Goal: Information Seeking & Learning: Check status

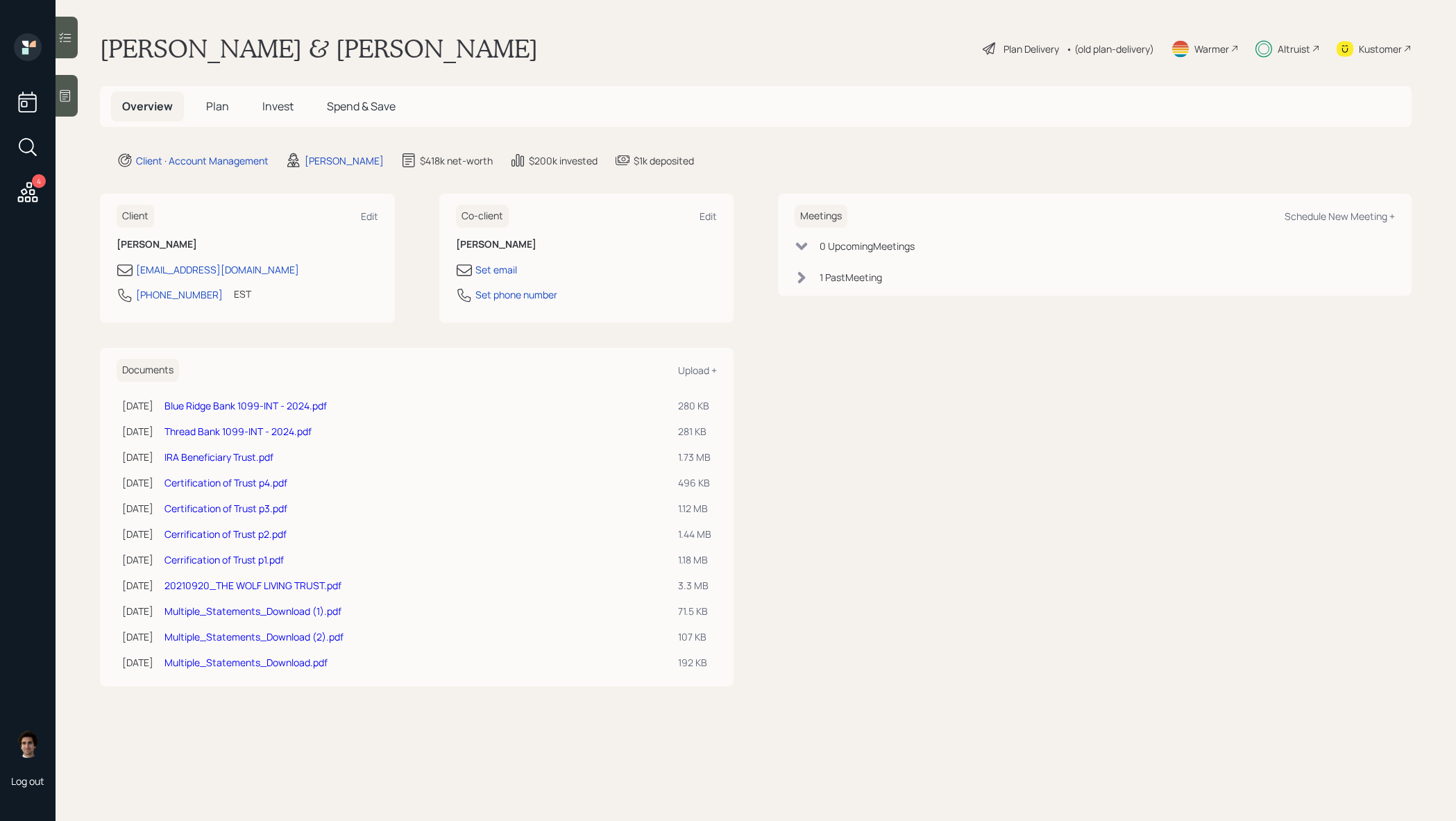
click at [1300, 50] on div "Altruist" at bounding box center [1294, 48] width 32 height 14
click at [263, 103] on span "Invest" at bounding box center [278, 106] width 32 height 15
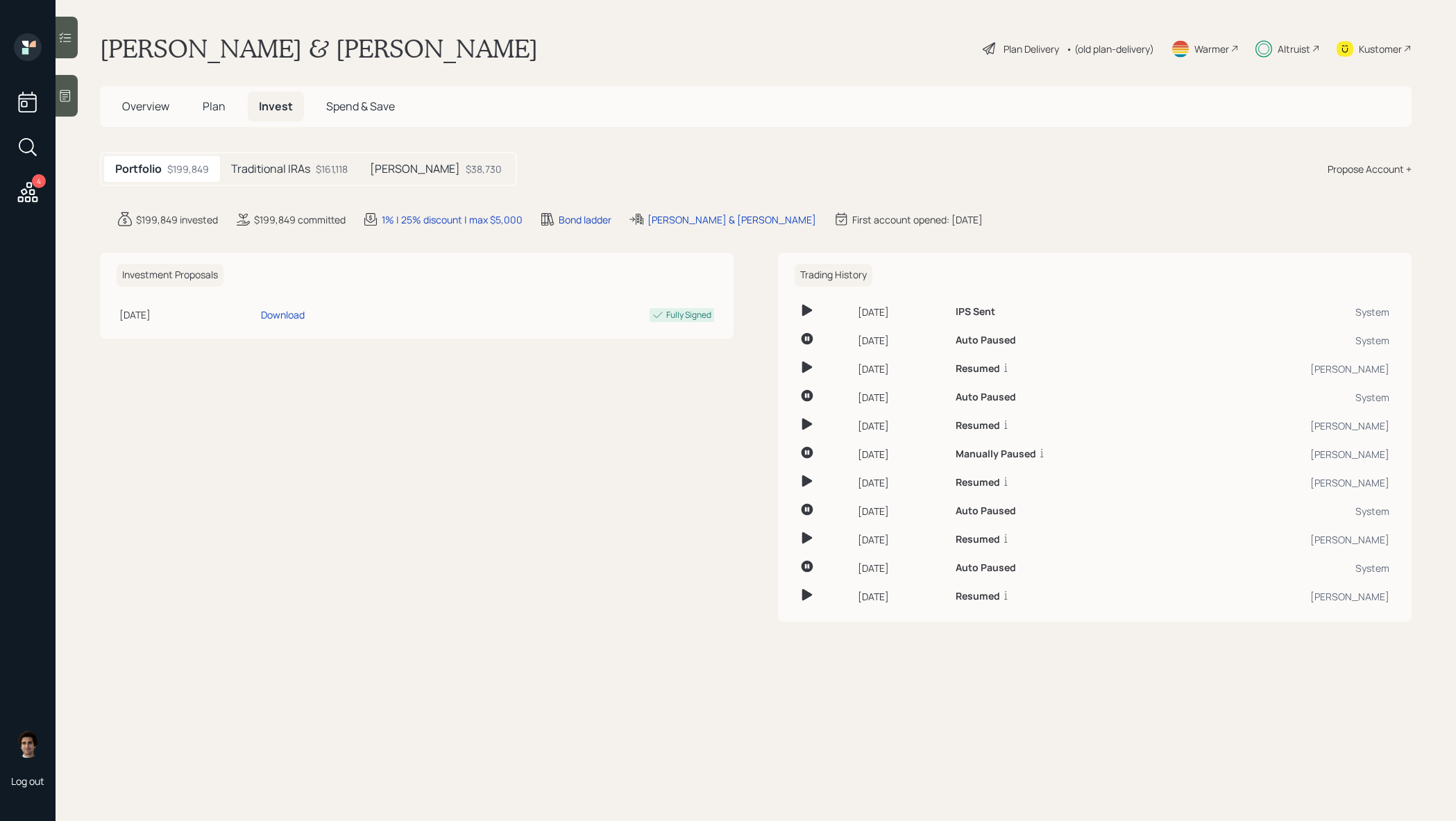
click at [375, 166] on h5 "[PERSON_NAME]" at bounding box center [415, 169] width 90 height 14
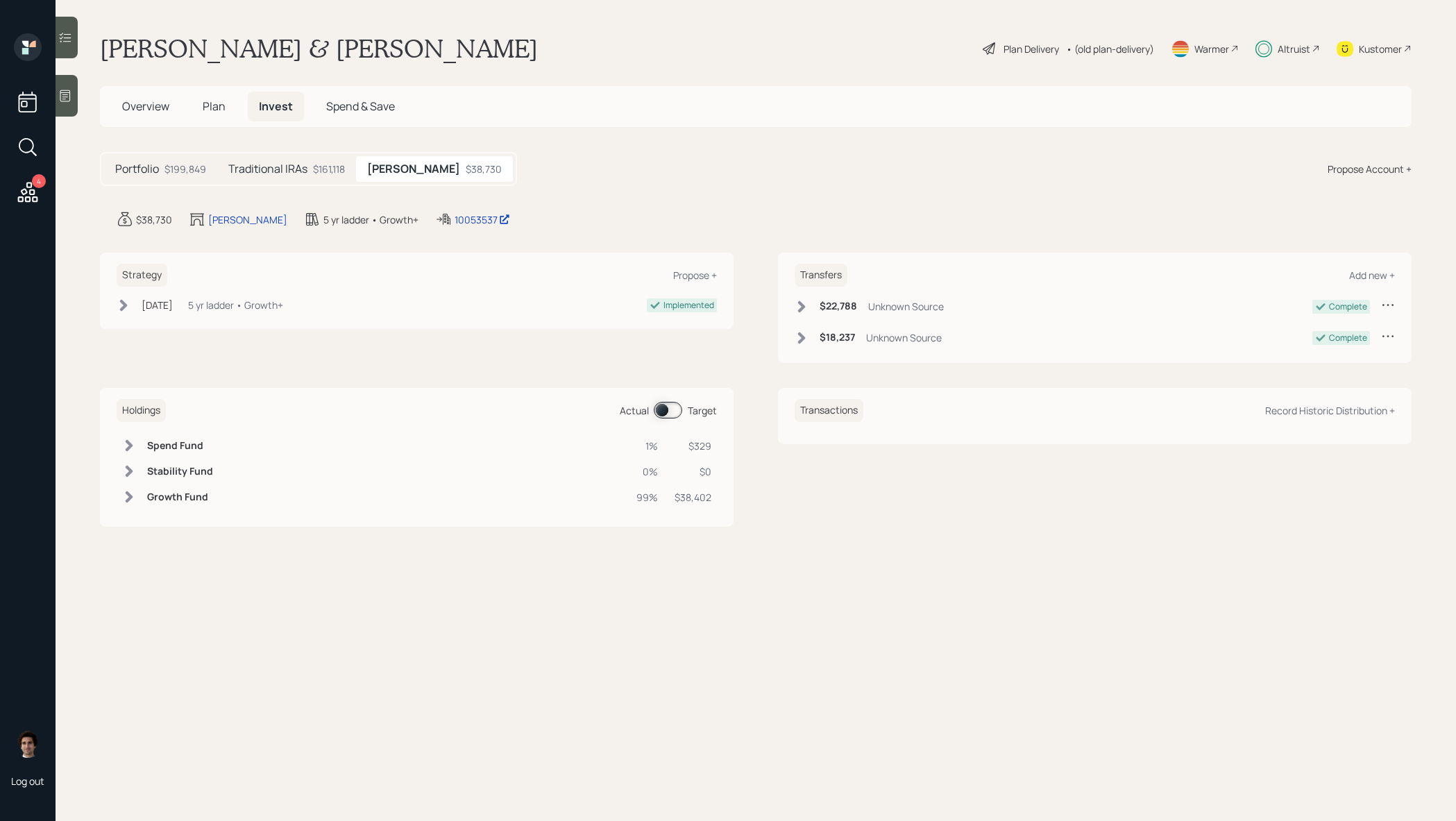
click at [322, 168] on div "$161,118" at bounding box center [329, 168] width 32 height 14
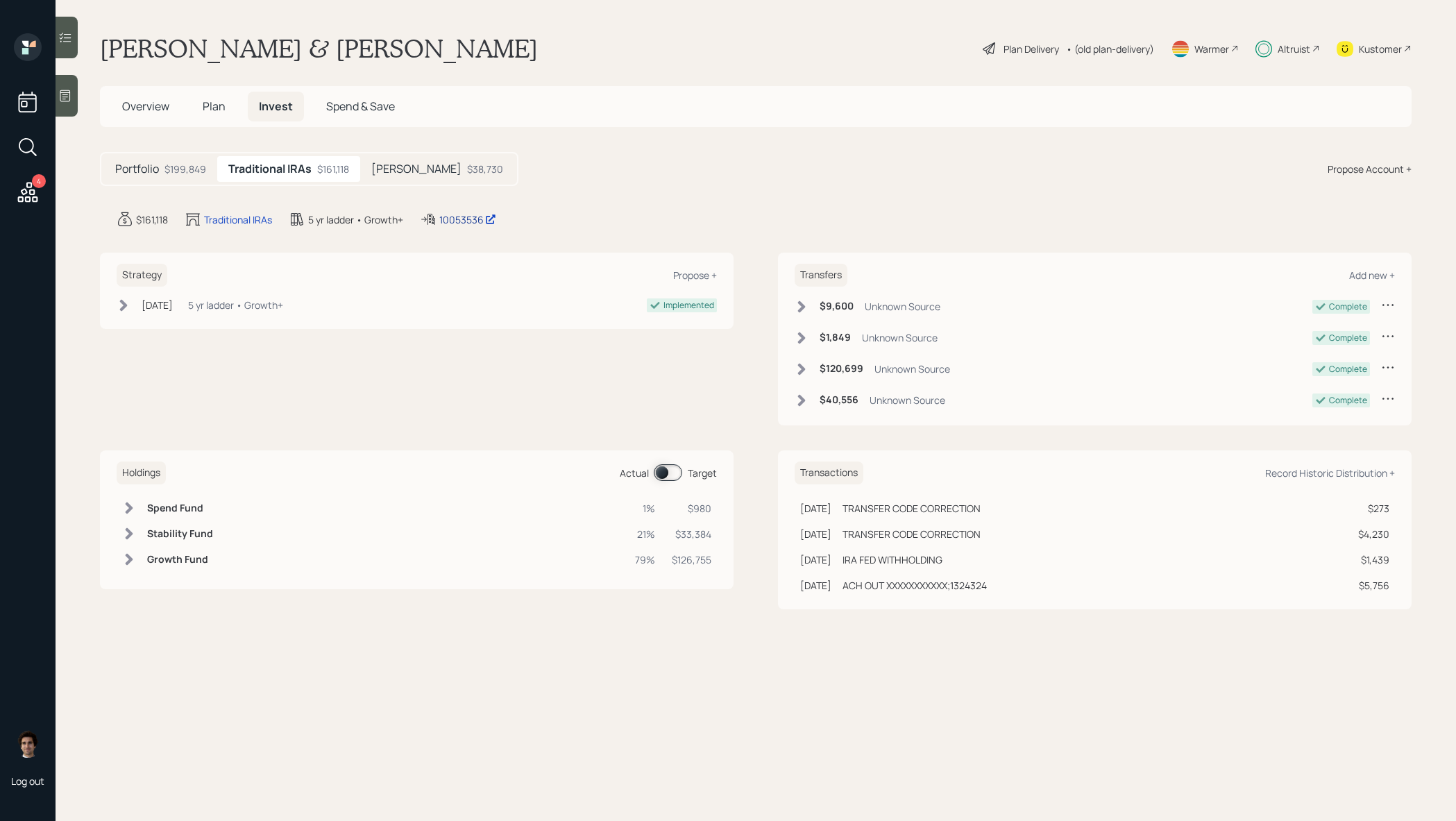
click at [471, 214] on div "10053536" at bounding box center [468, 219] width 57 height 14
